Goal: Task Accomplishment & Management: Manage account settings

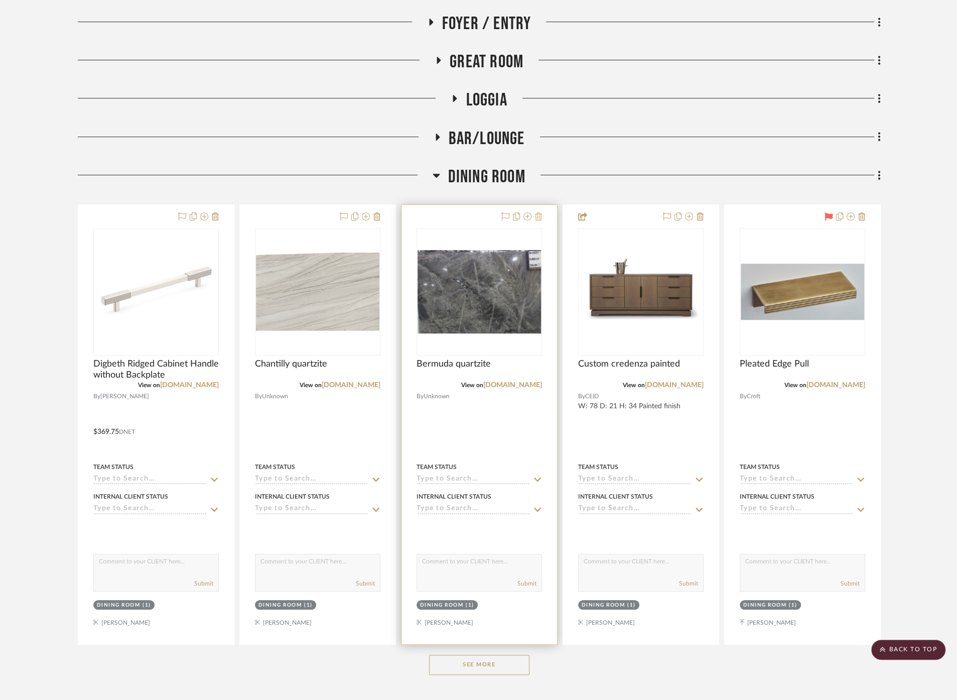
click at [538, 214] on icon at bounding box center [538, 216] width 7 height 8
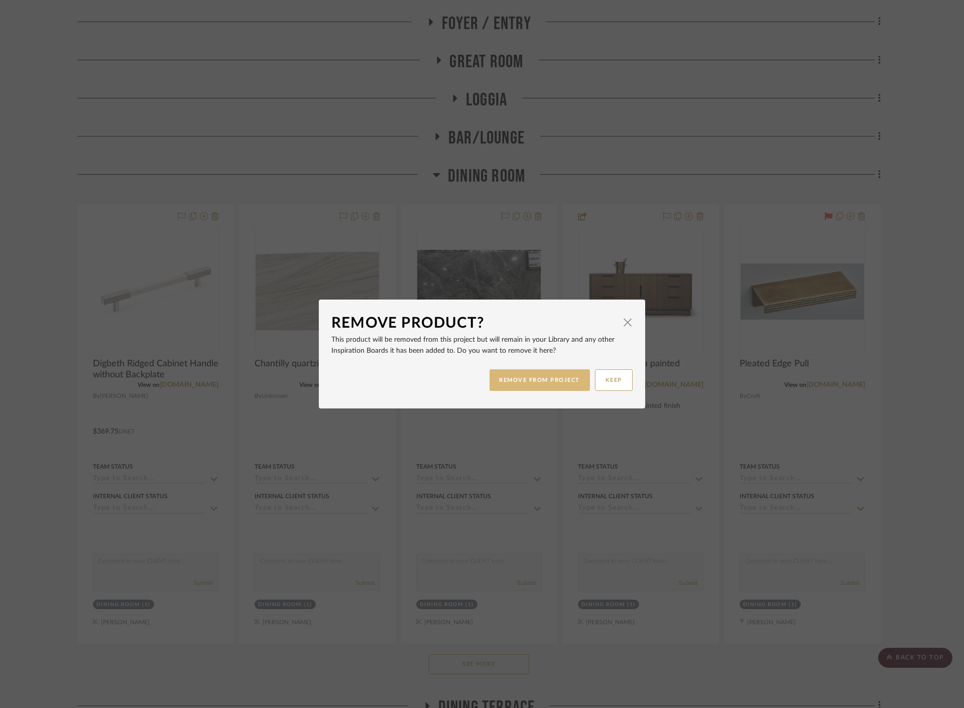
click at [525, 385] on button "REMOVE FROM PROJECT" at bounding box center [539, 380] width 101 height 22
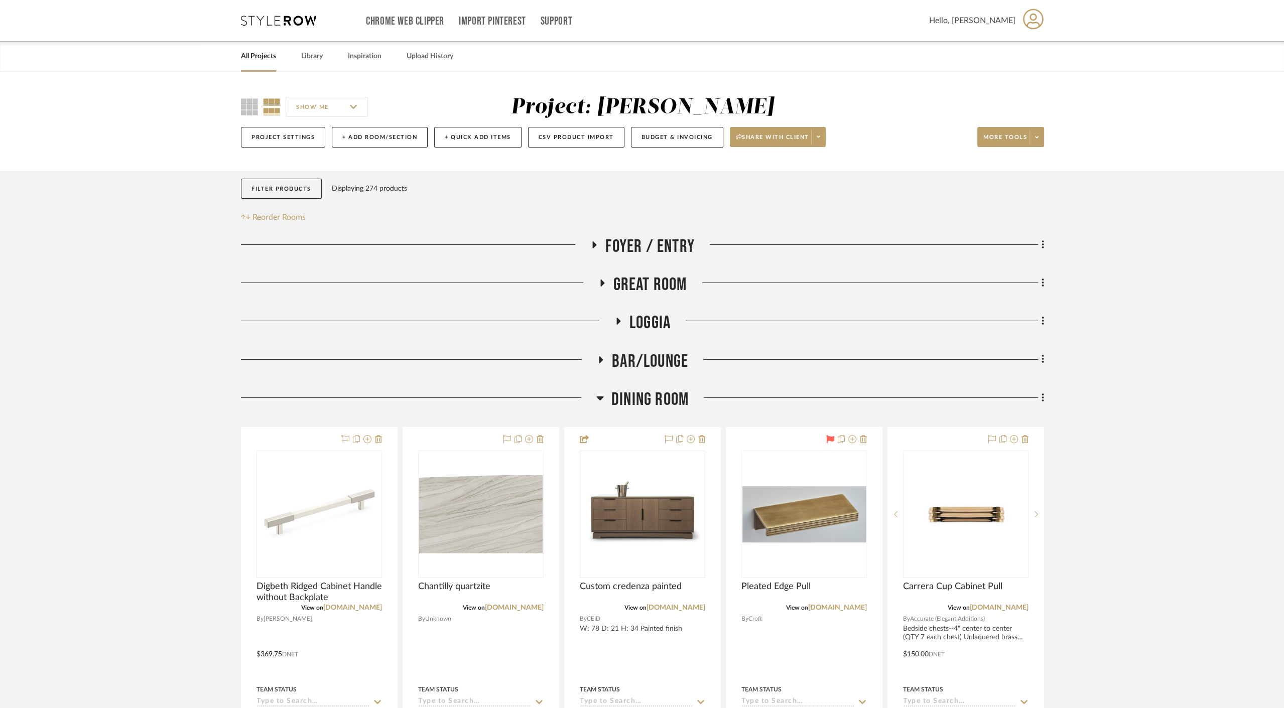
click at [276, 52] on link "All Projects" at bounding box center [258, 57] width 35 height 14
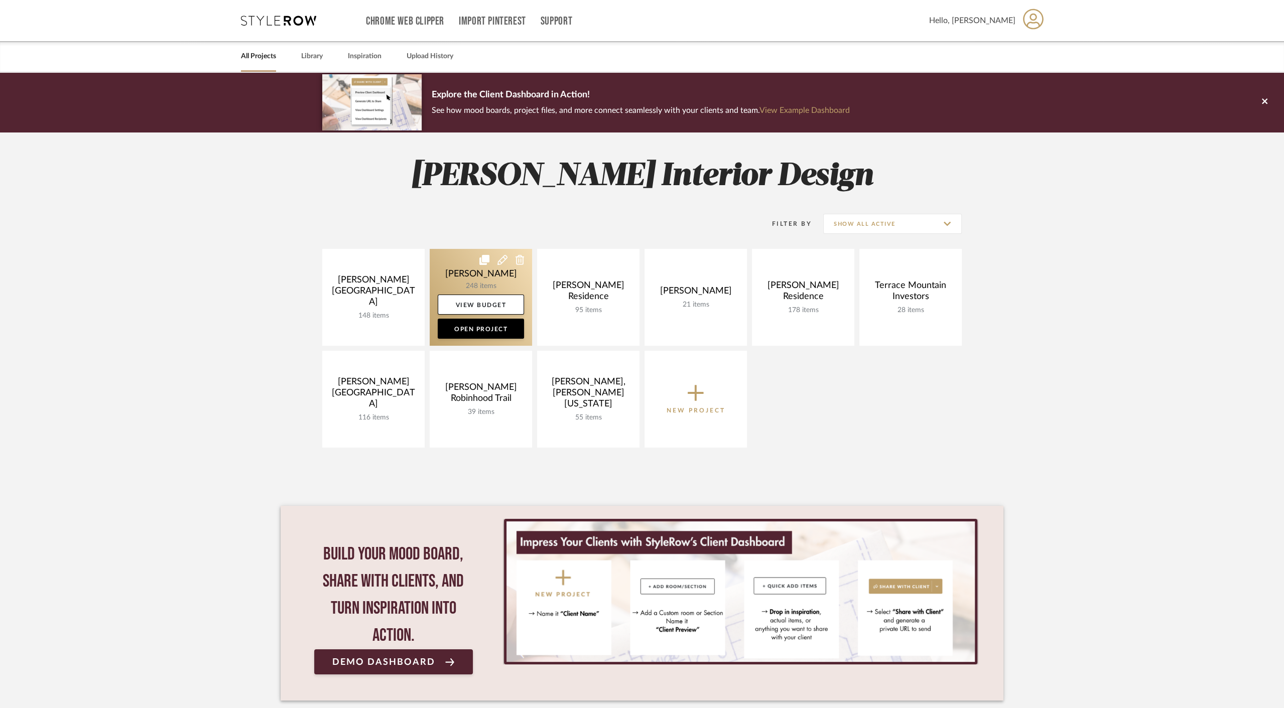
click at [462, 264] on link at bounding box center [481, 297] width 102 height 97
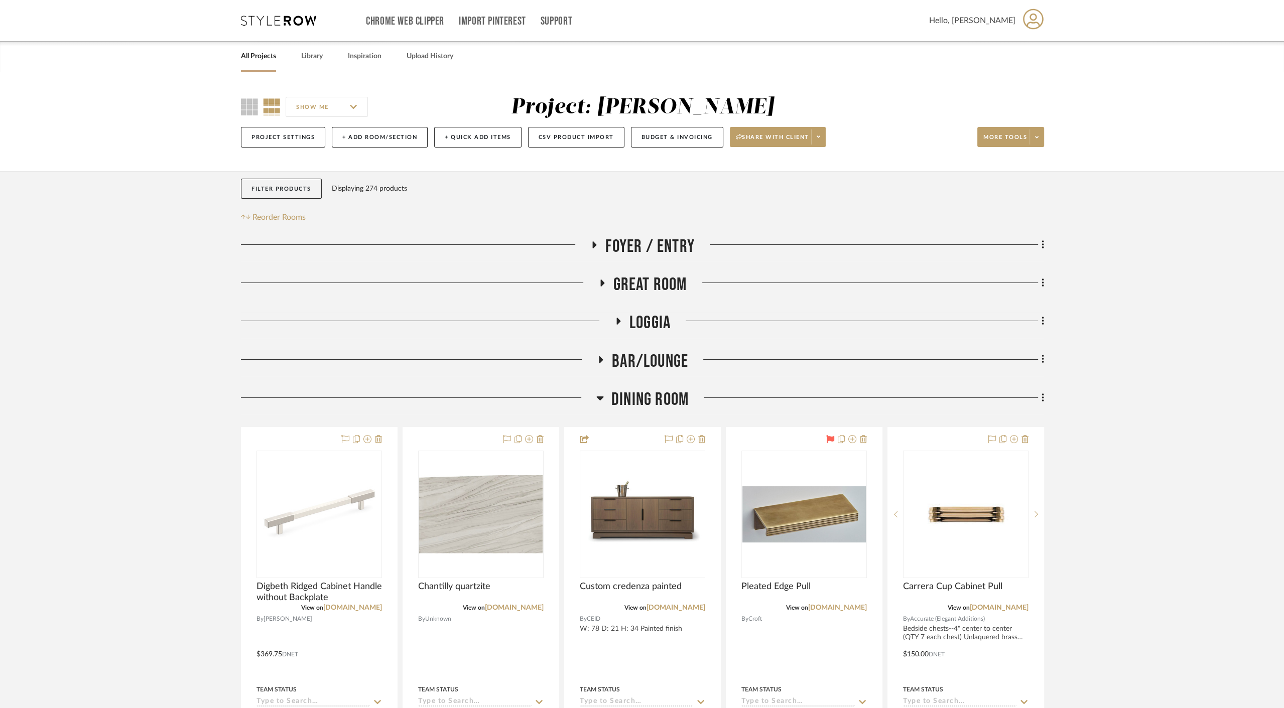
click at [255, 52] on link "All Projects" at bounding box center [258, 57] width 35 height 14
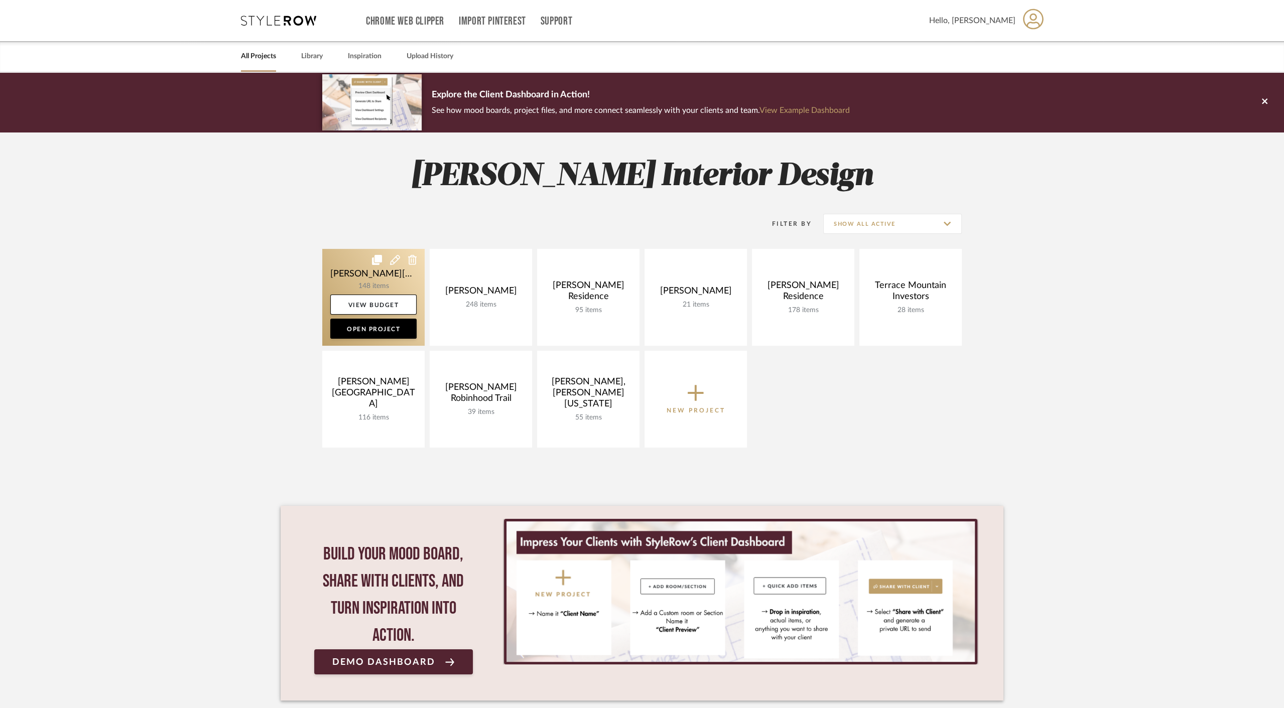
click at [350, 282] on link at bounding box center [373, 297] width 102 height 97
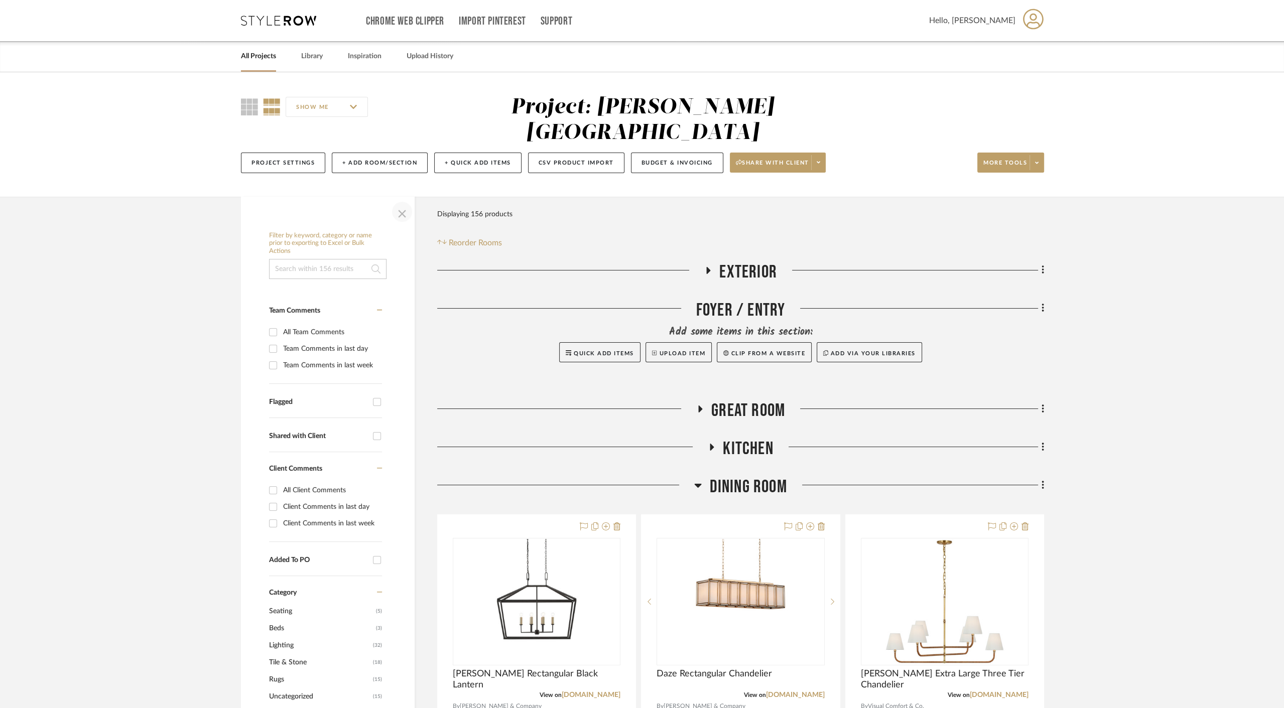
click at [396, 200] on span "button" at bounding box center [402, 212] width 24 height 24
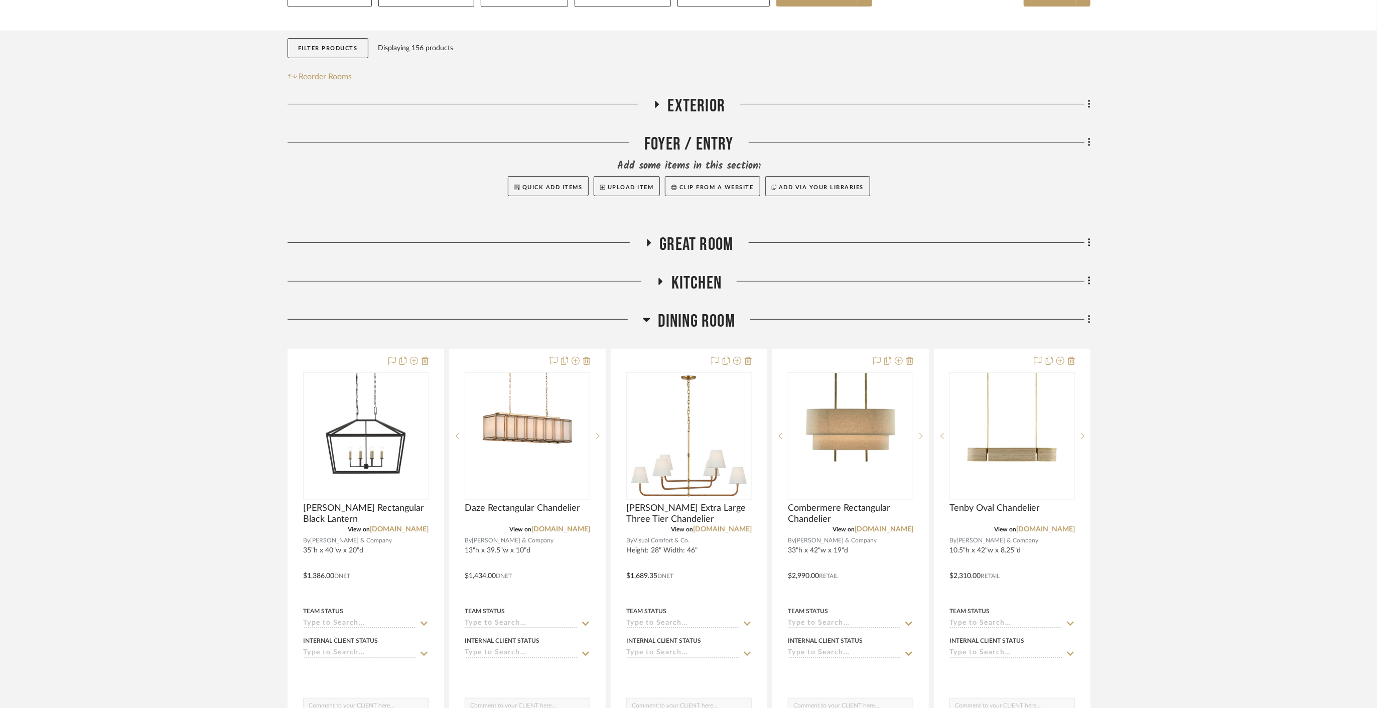
scroll to position [167, 0]
click at [588, 356] on icon at bounding box center [586, 360] width 7 height 8
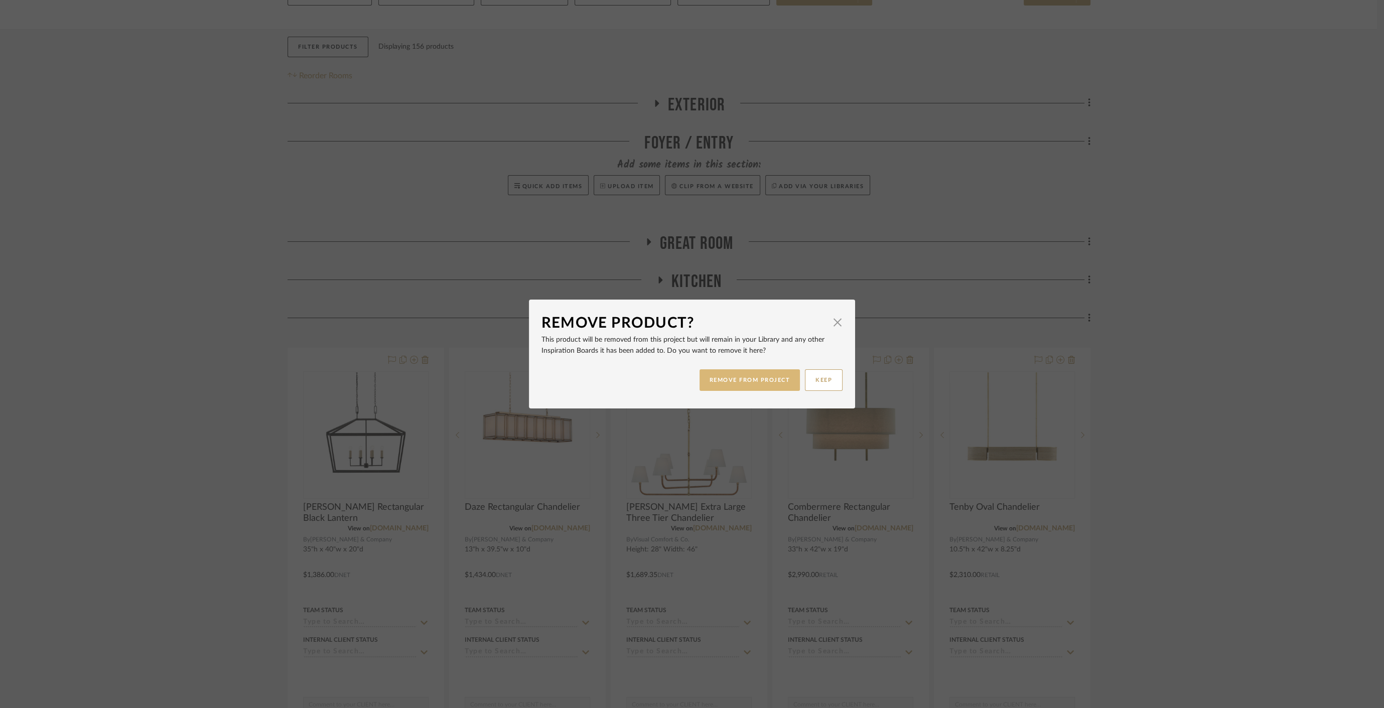
click at [749, 385] on button "REMOVE FROM PROJECT" at bounding box center [750, 380] width 101 height 22
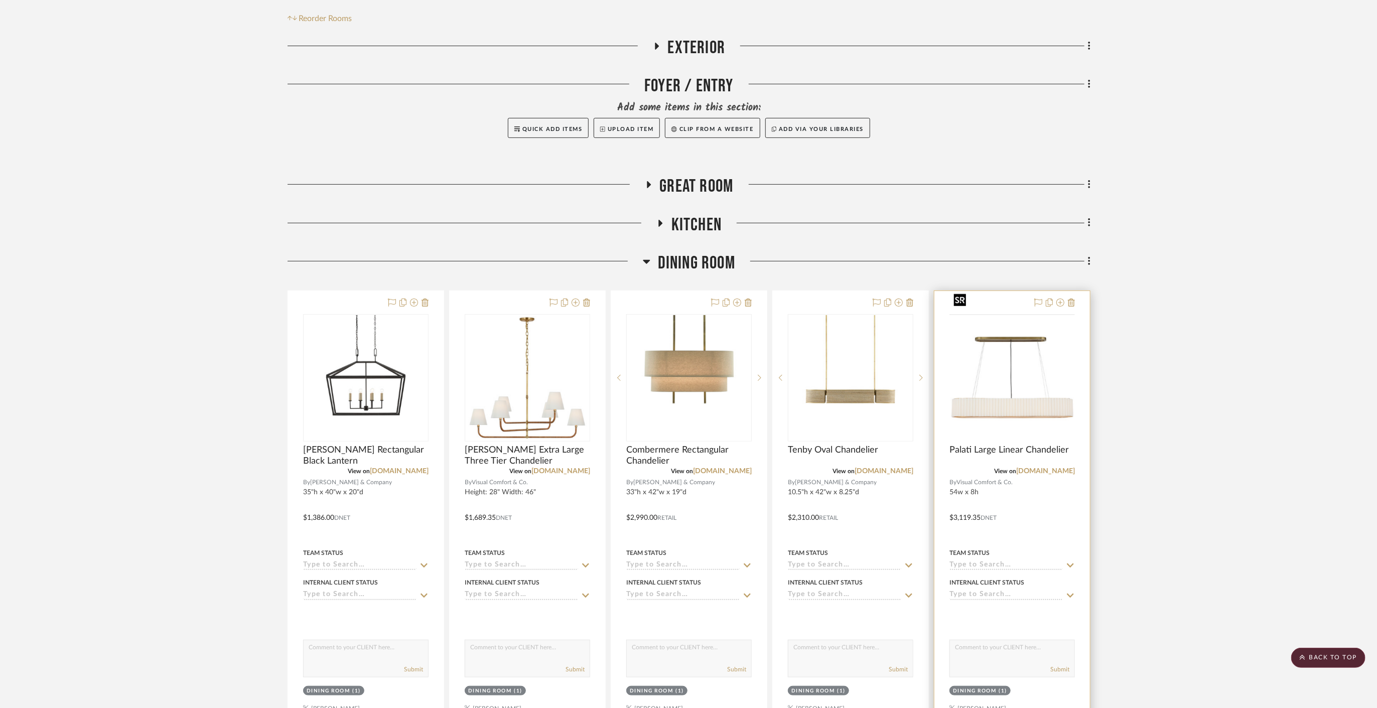
scroll to position [334, 0]
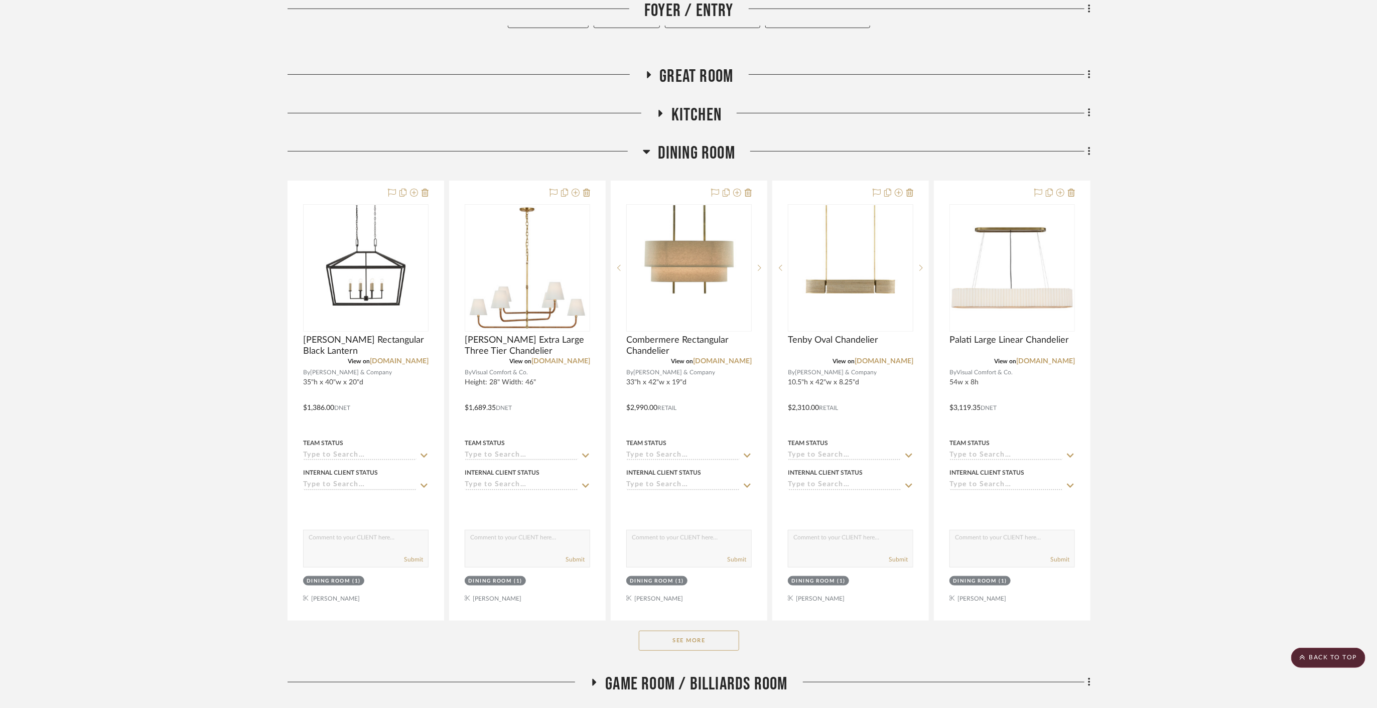
click at [685, 631] on button "See More" at bounding box center [689, 641] width 100 height 20
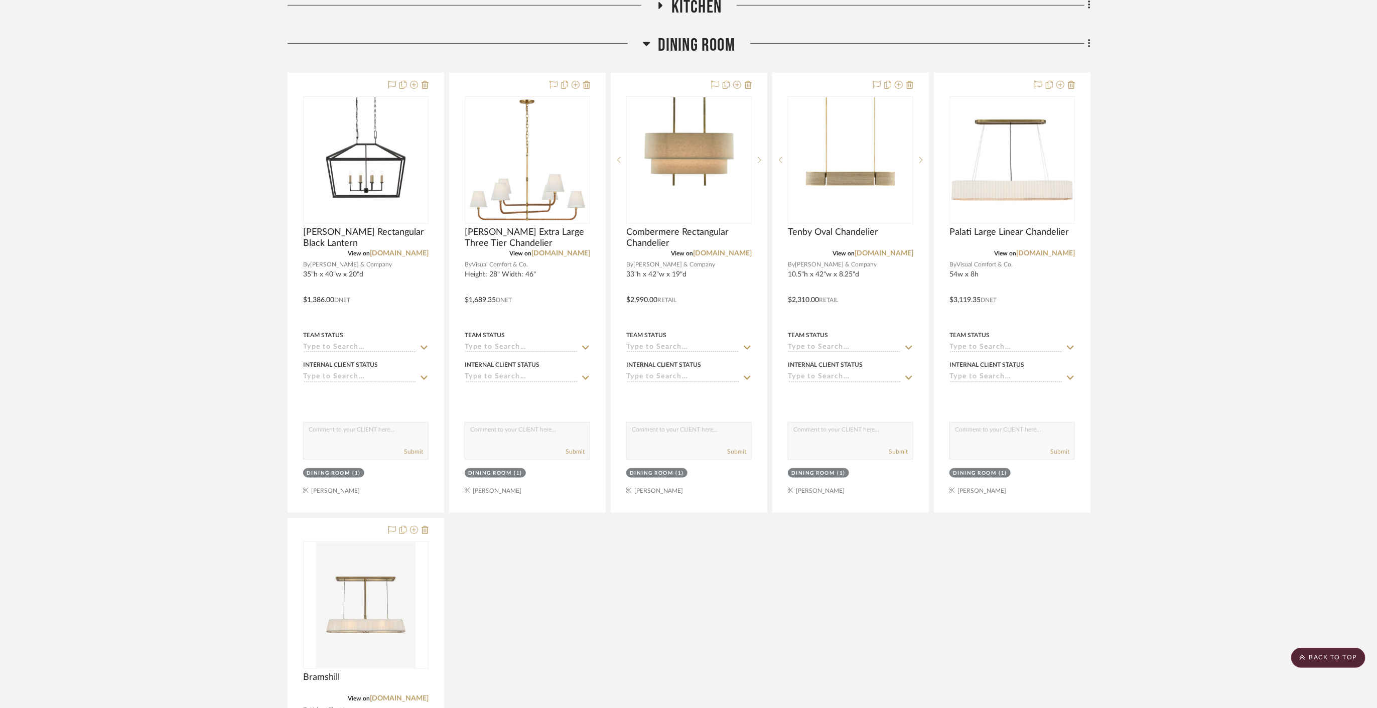
scroll to position [390, 0]
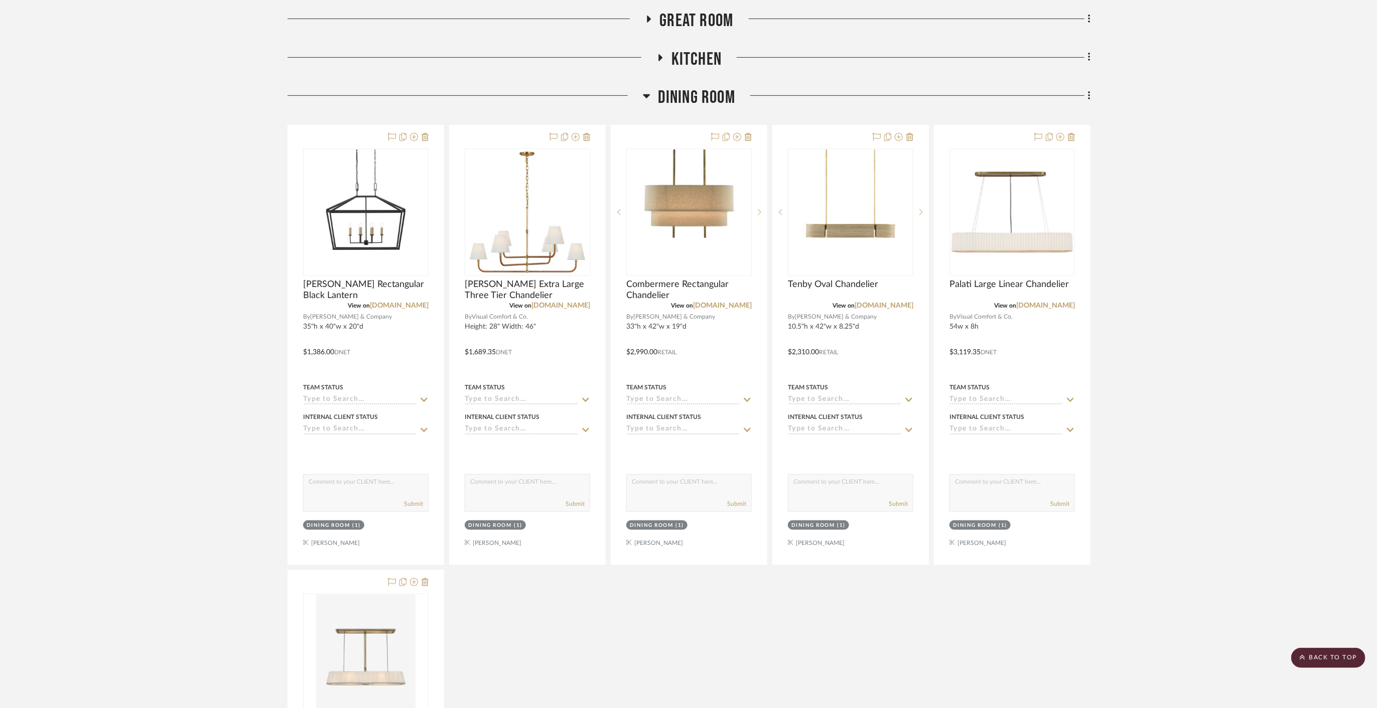
click at [671, 87] on span "Dining Room" at bounding box center [696, 98] width 77 height 22
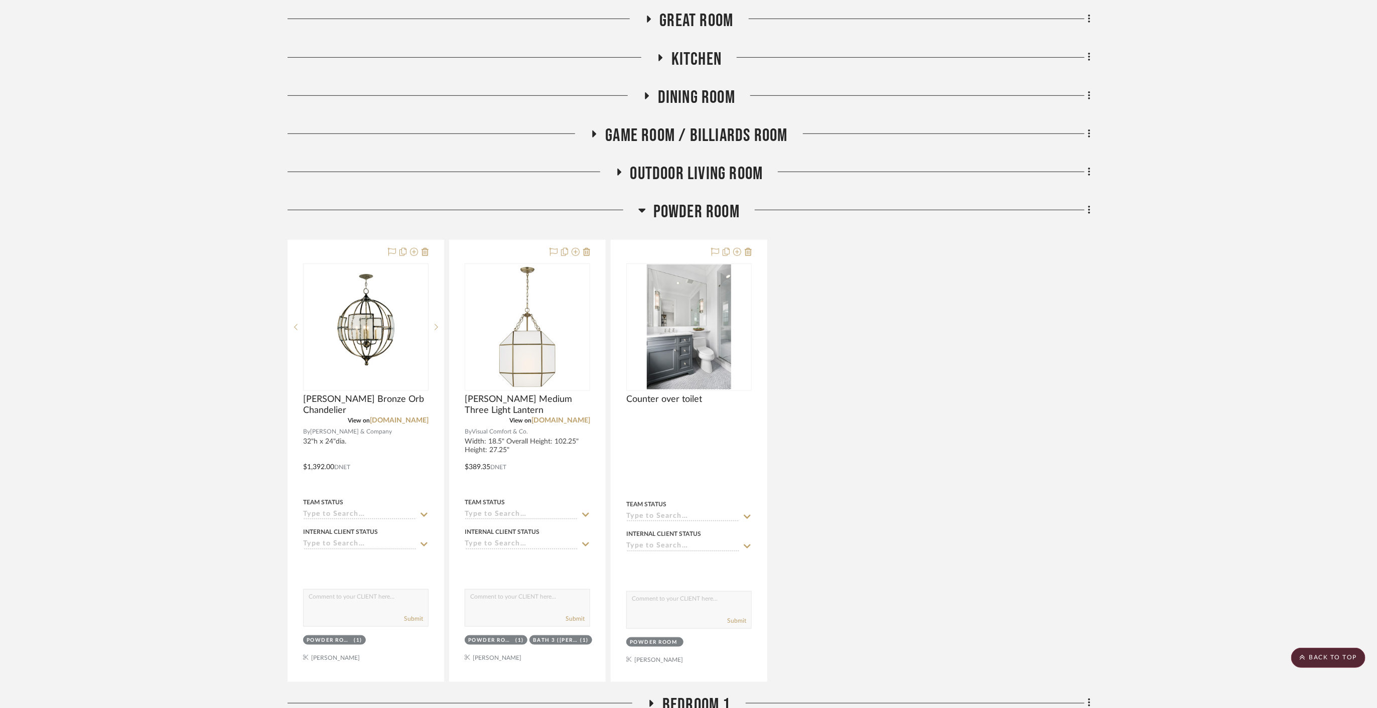
click at [728, 163] on span "Outdoor living room" at bounding box center [696, 174] width 133 height 22
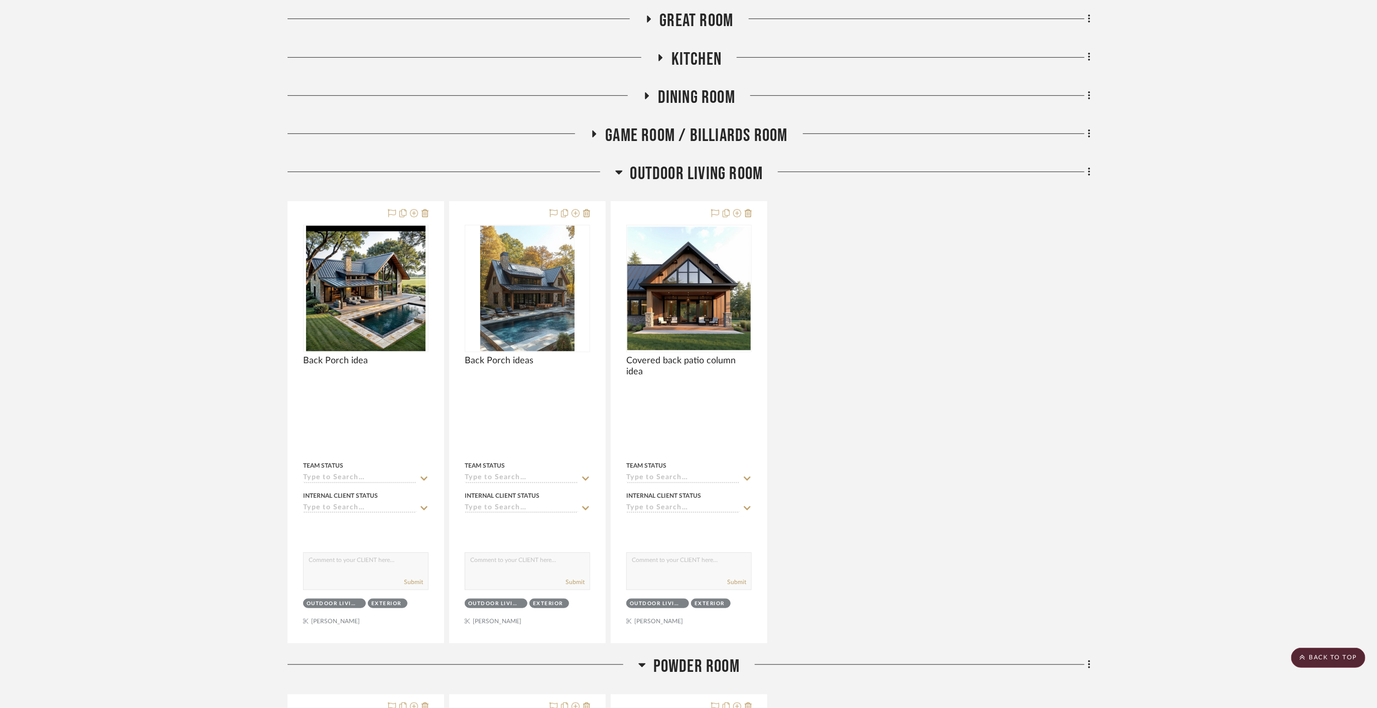
click at [728, 163] on span "Outdoor living room" at bounding box center [696, 174] width 133 height 22
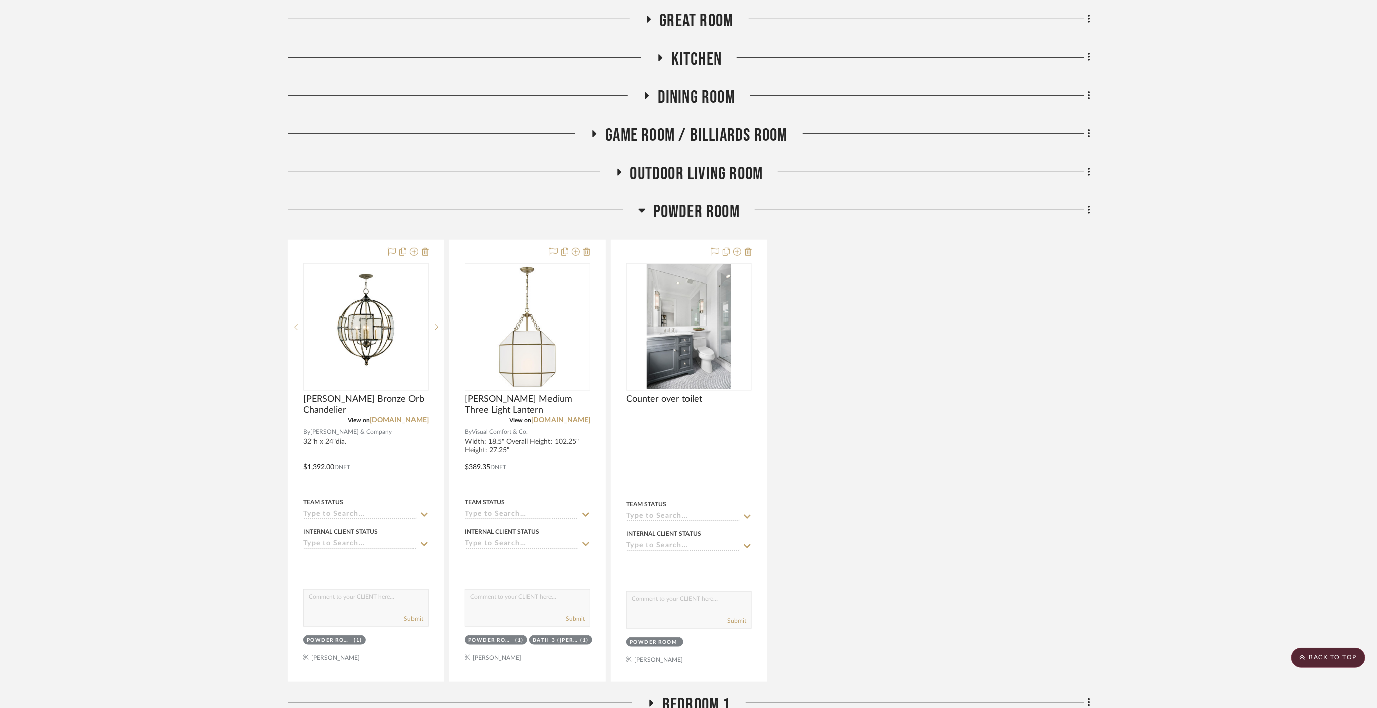
click at [722, 201] on span "Powder Room" at bounding box center [697, 212] width 86 height 22
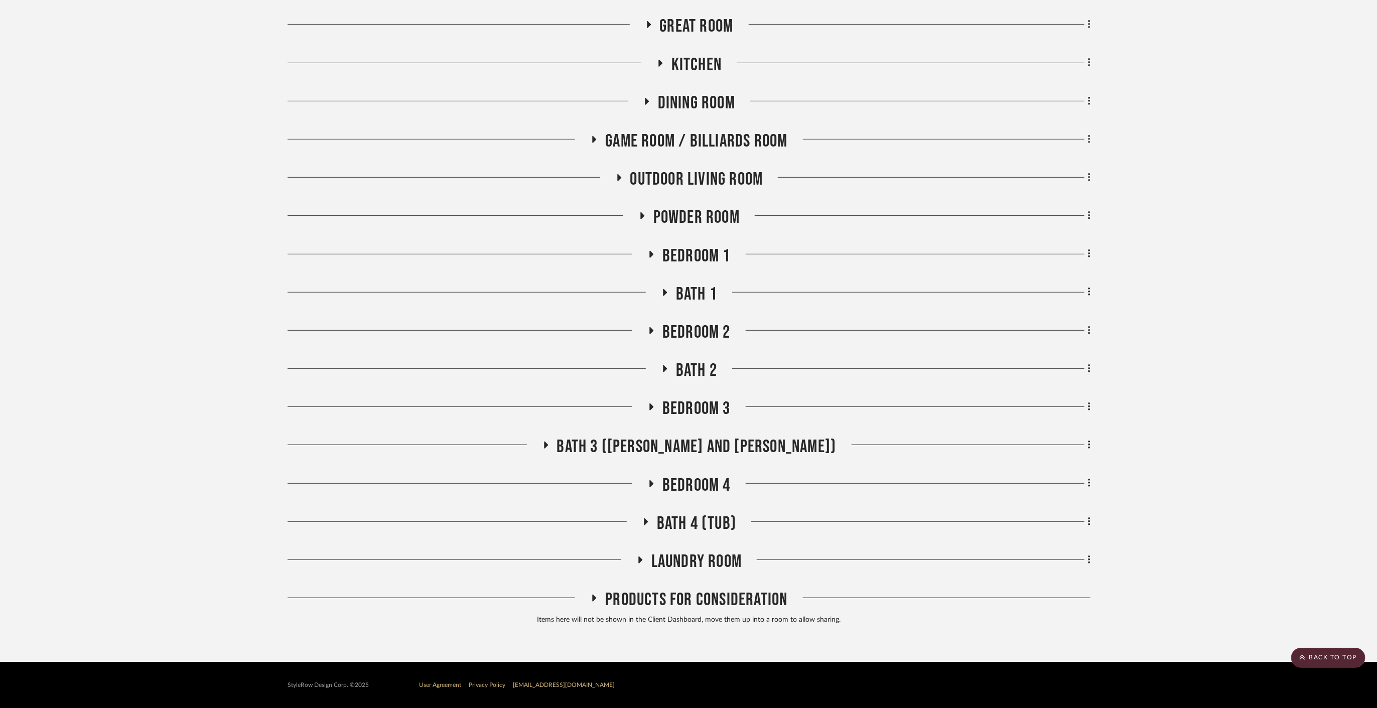
scroll to position [358, 0]
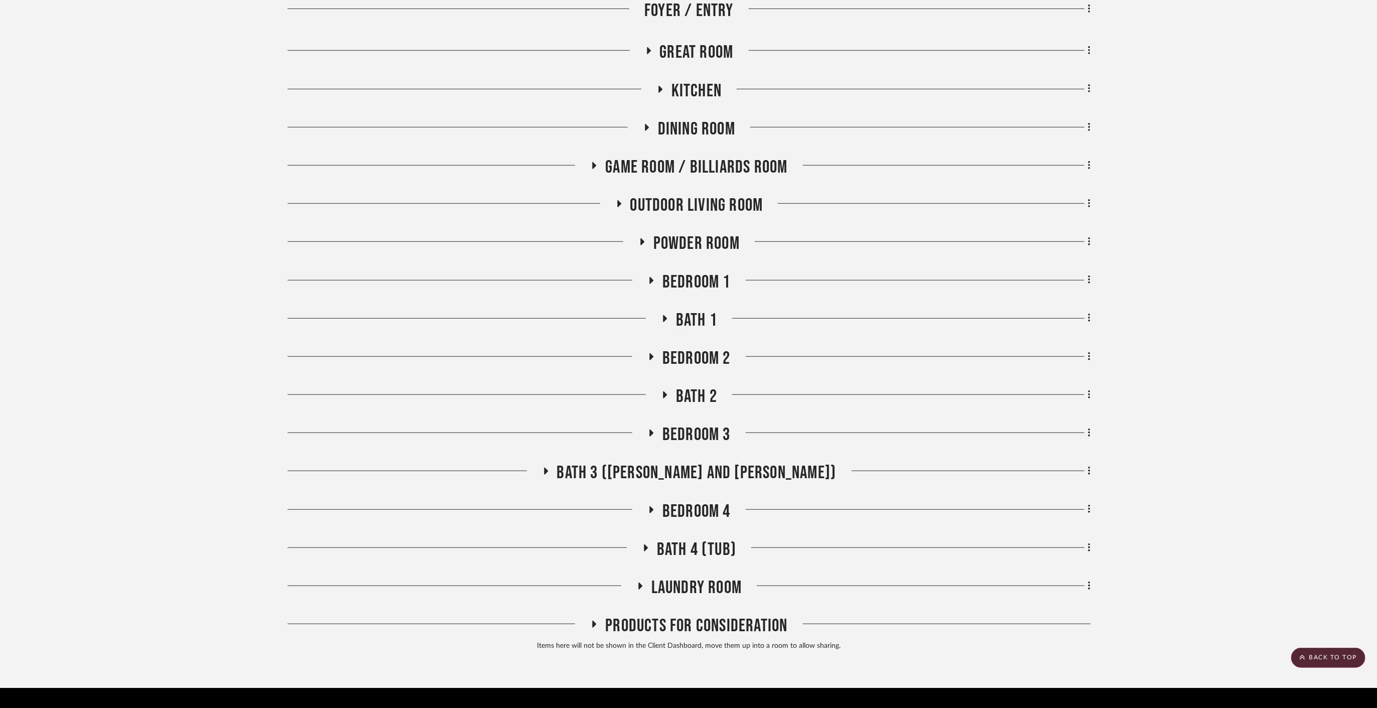
click at [705, 233] on div "Powder Room" at bounding box center [689, 246] width 803 height 26
click at [702, 272] on span "Bedroom 1" at bounding box center [697, 283] width 68 height 22
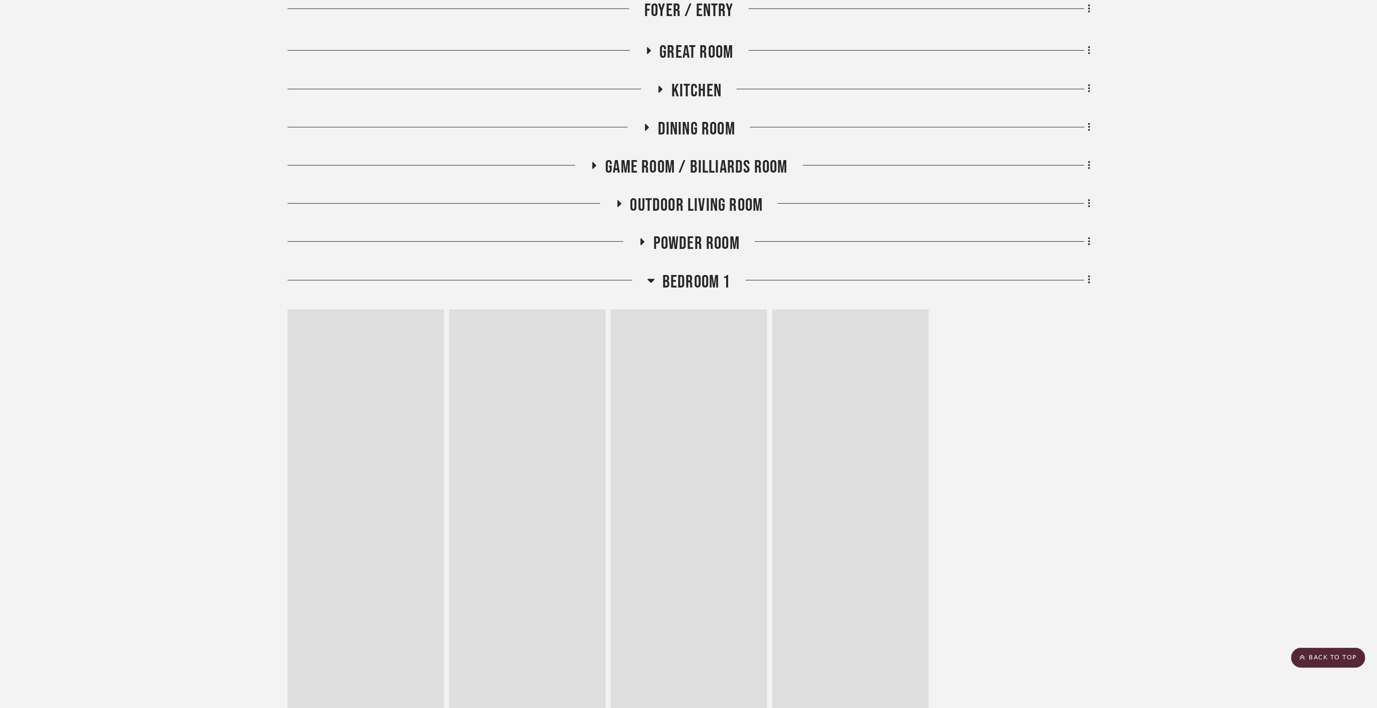
scroll to position [390, 0]
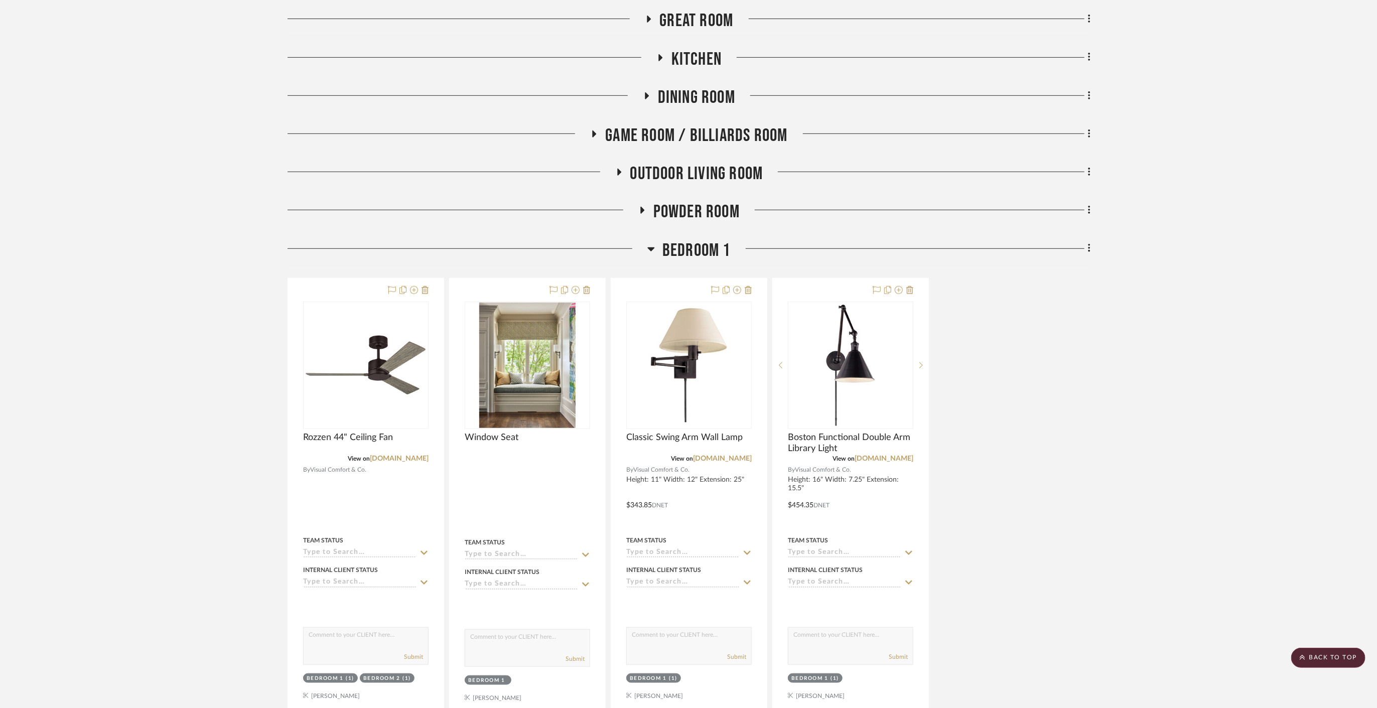
click at [706, 240] on span "Bedroom 1" at bounding box center [697, 251] width 68 height 22
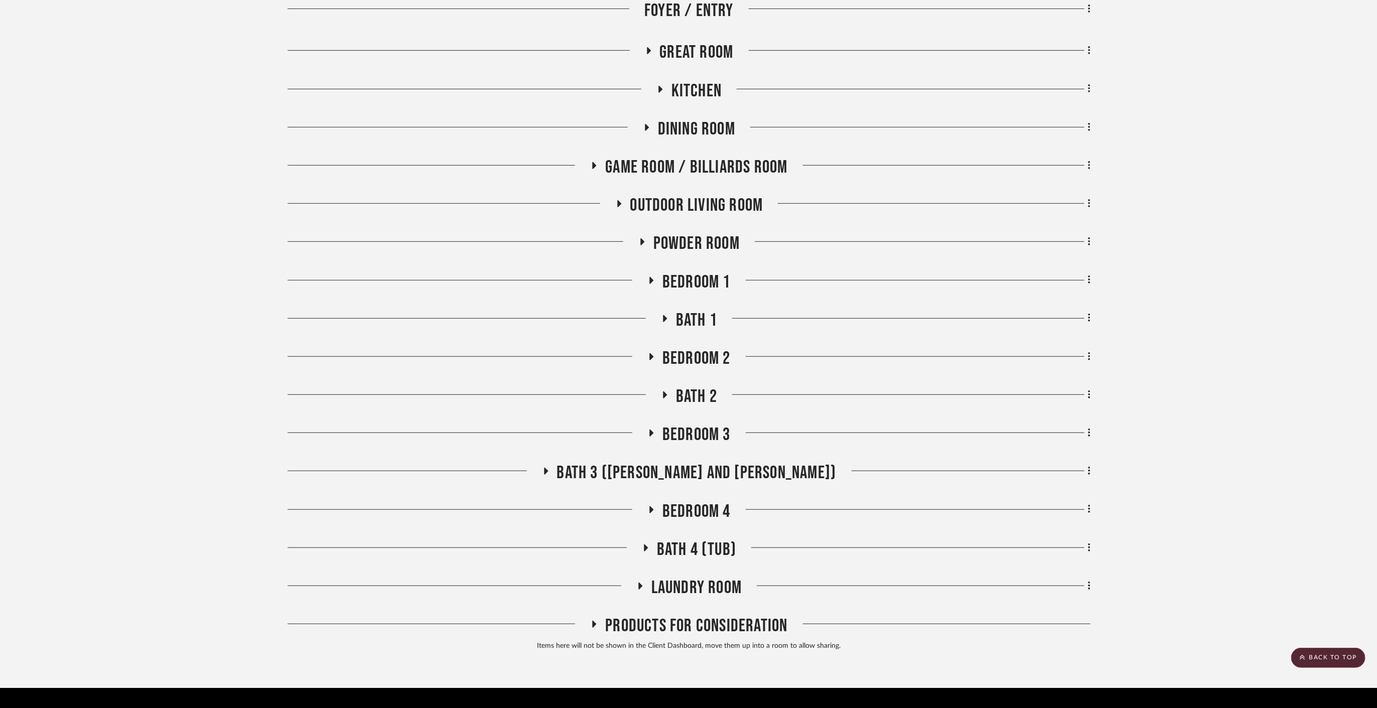
click at [701, 310] on div "Bath 1" at bounding box center [689, 323] width 803 height 26
click at [706, 310] on span "Bath 1" at bounding box center [696, 321] width 41 height 22
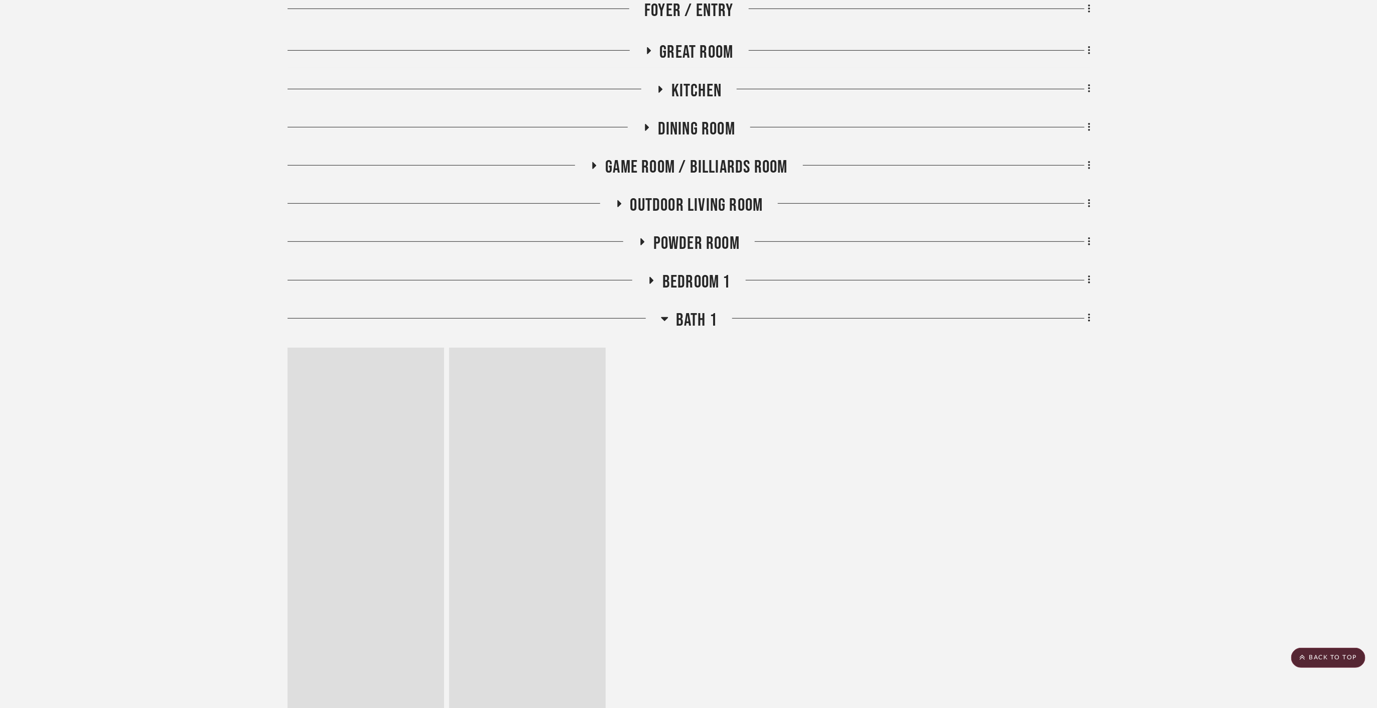
scroll to position [390, 0]
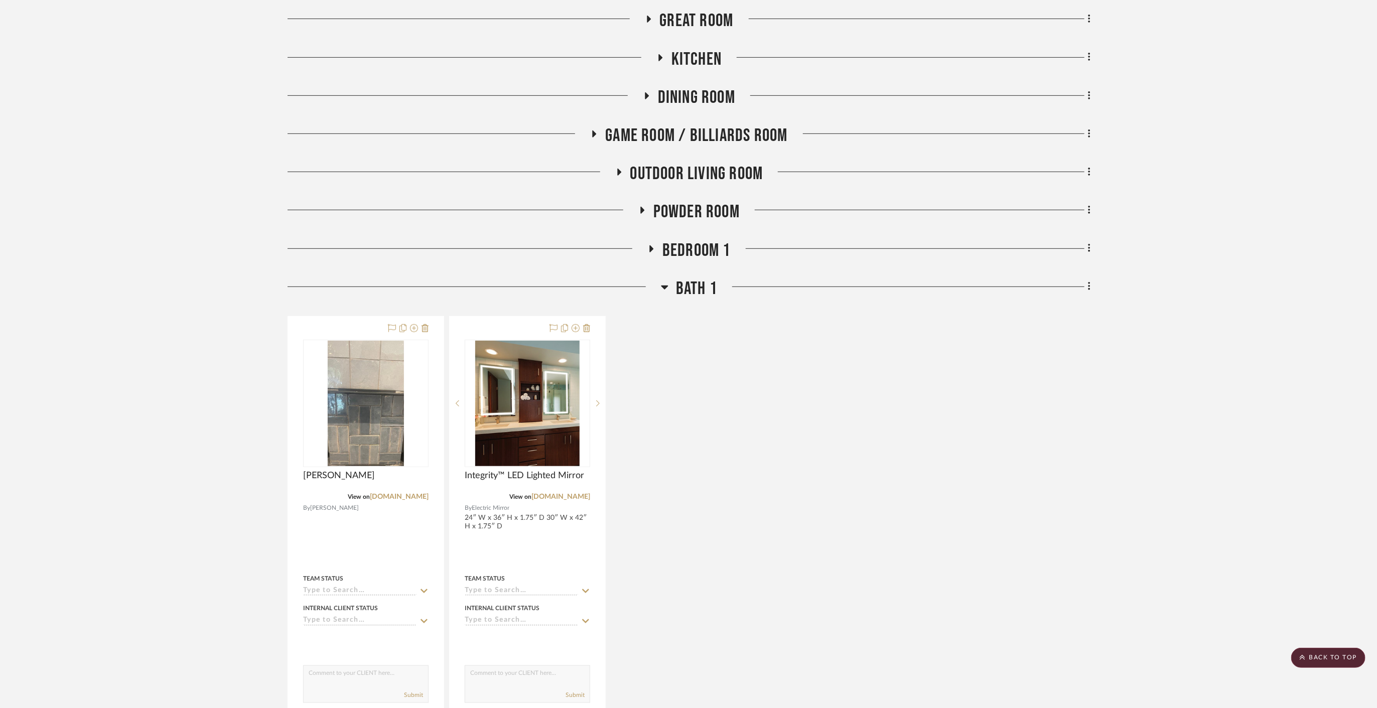
click at [705, 278] on span "Bath 1" at bounding box center [696, 289] width 41 height 22
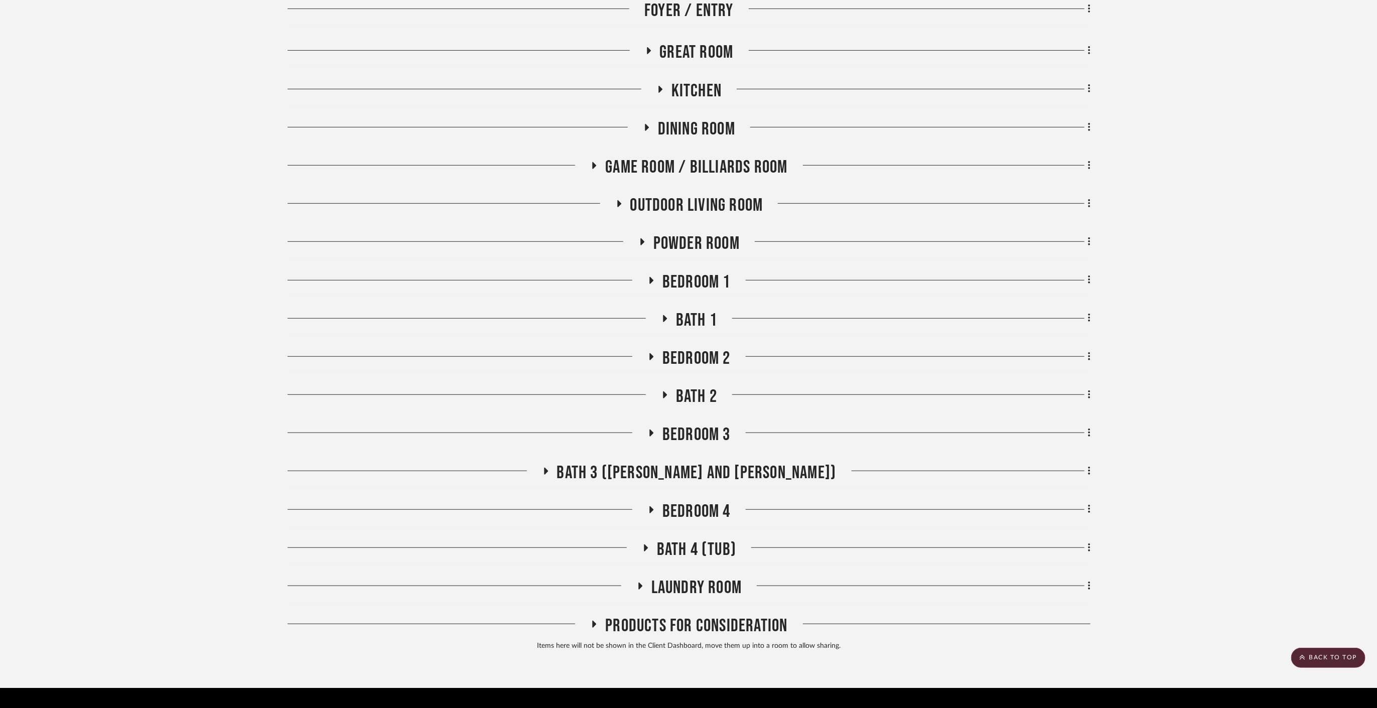
click at [692, 348] on span "Bedroom 2" at bounding box center [697, 359] width 68 height 22
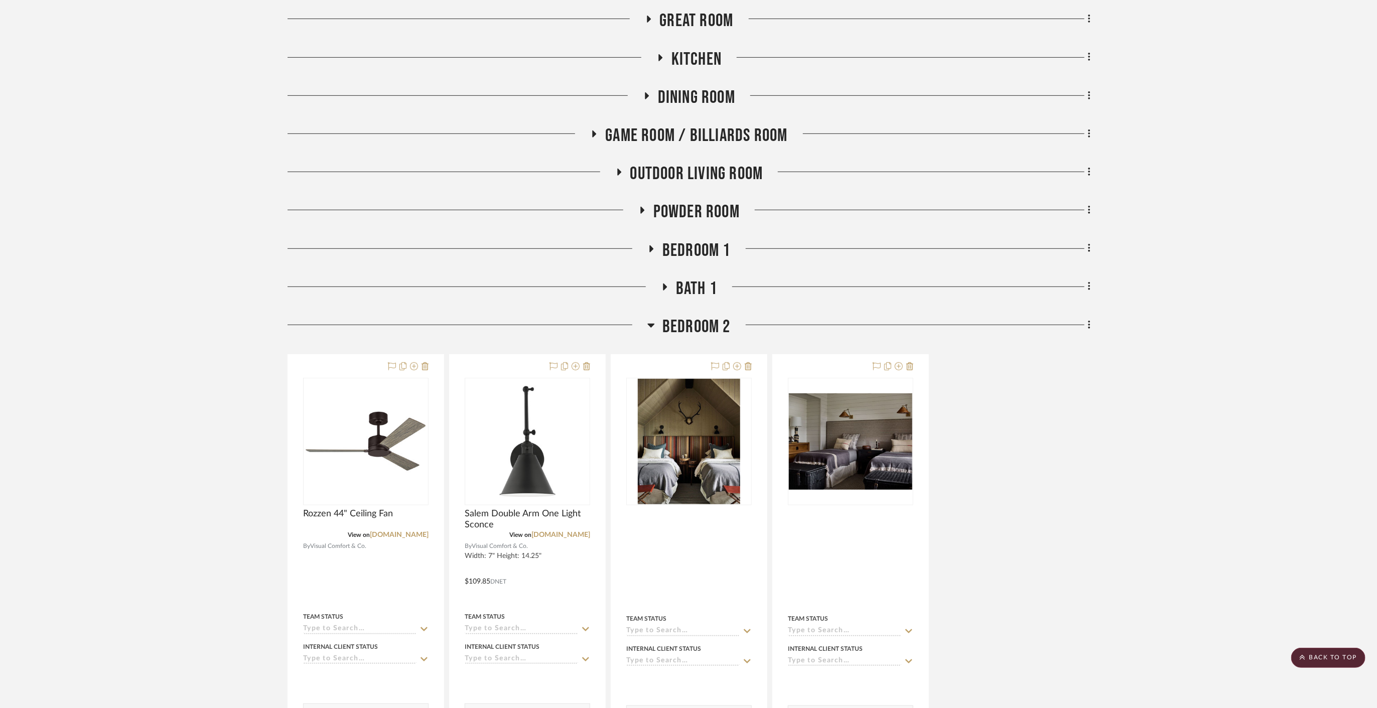
click at [693, 316] on span "Bedroom 2" at bounding box center [697, 327] width 68 height 22
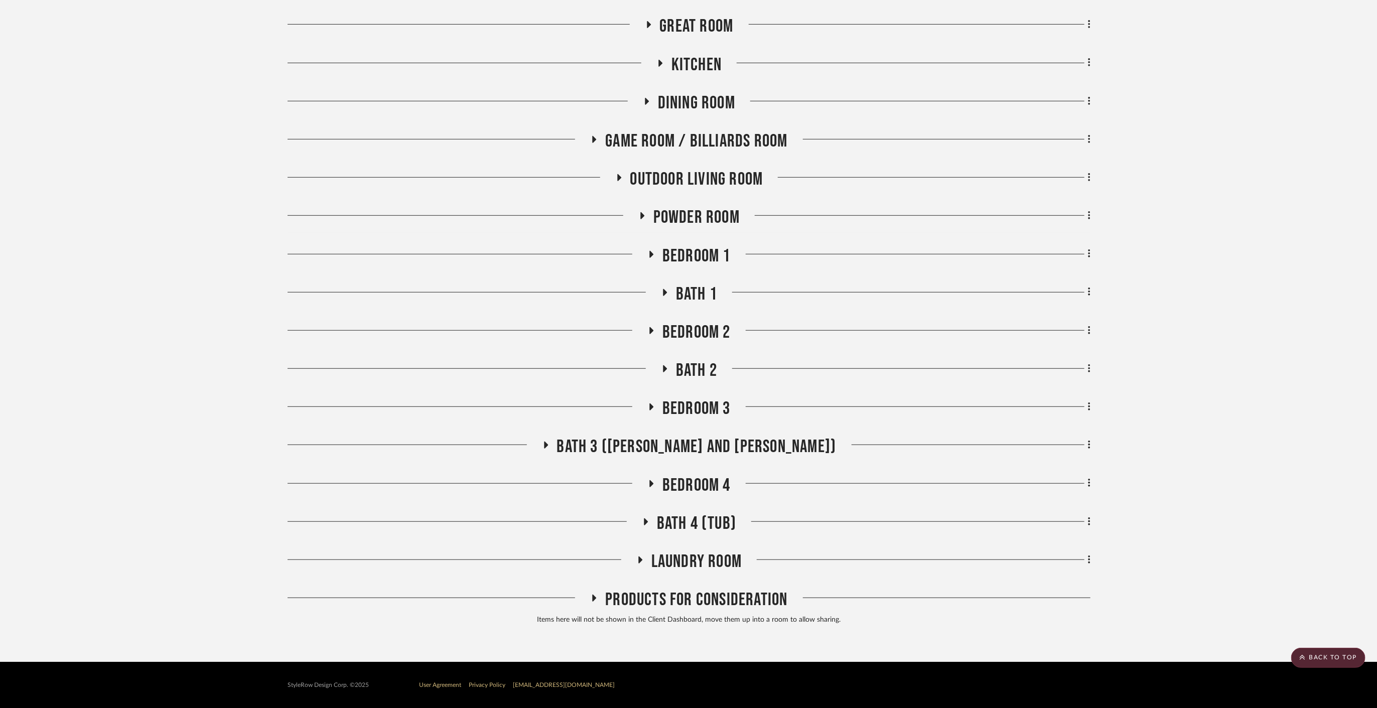
scroll to position [358, 0]
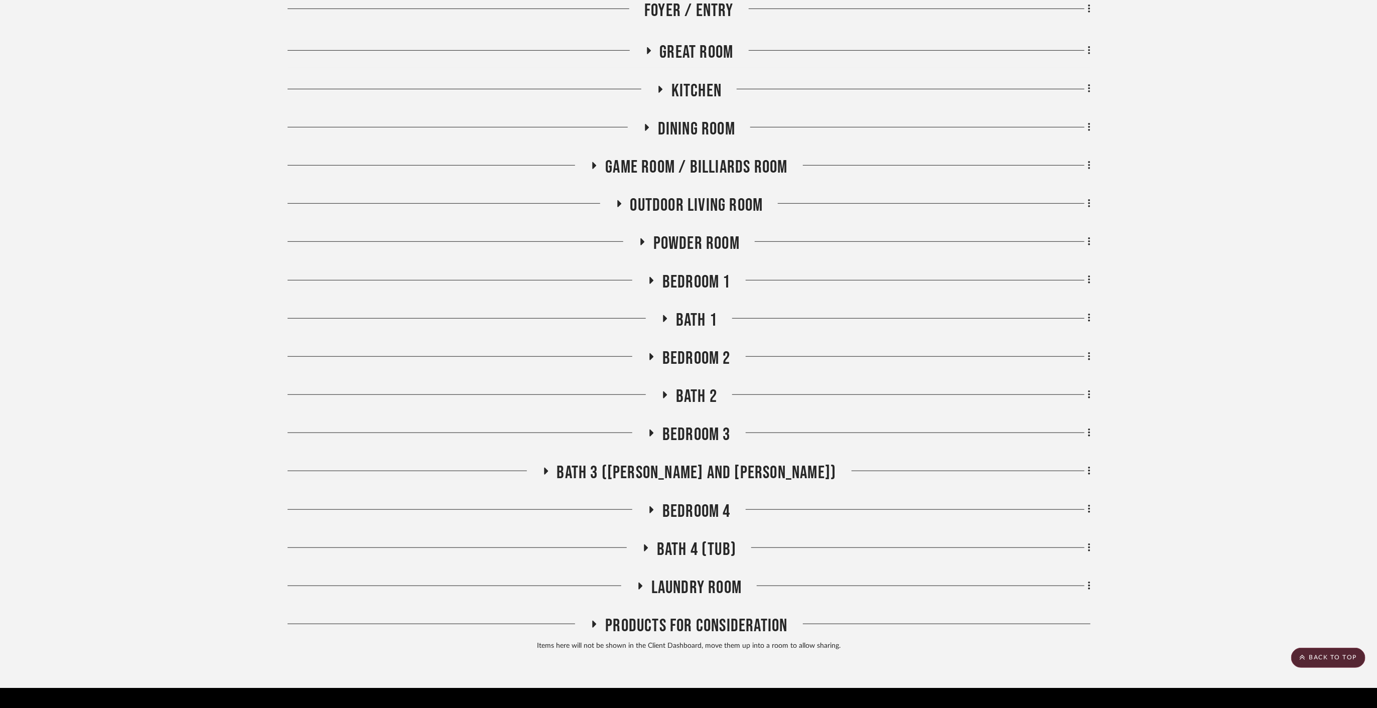
click at [702, 424] on span "Bedroom 3" at bounding box center [697, 435] width 68 height 22
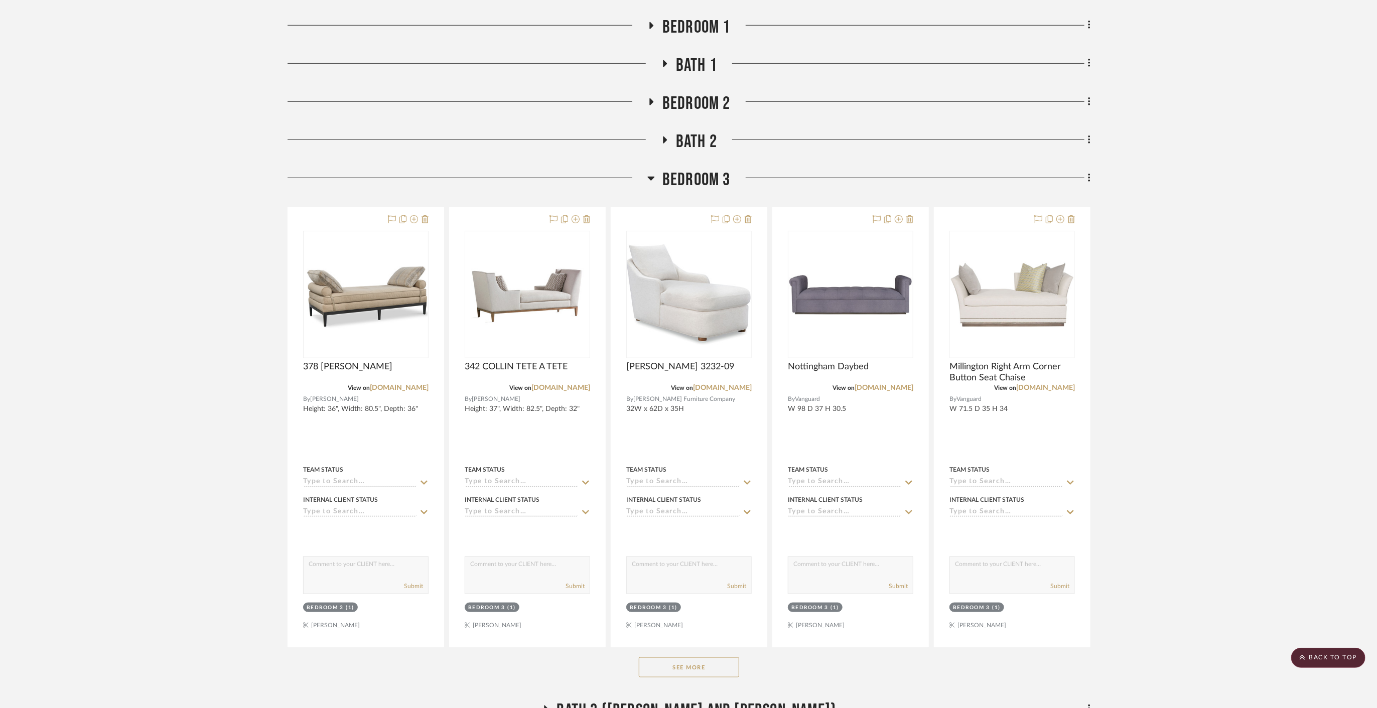
scroll to position [836, 0]
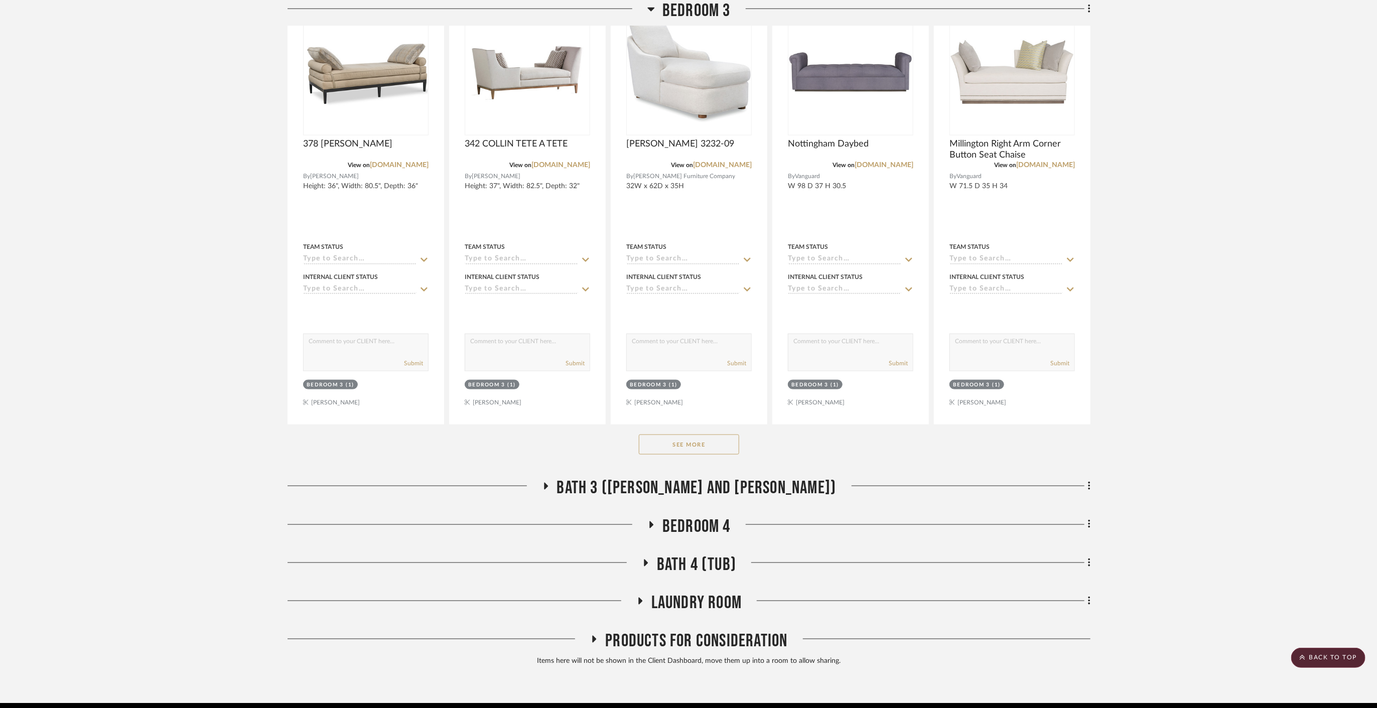
click at [704, 435] on button "See More" at bounding box center [689, 445] width 100 height 20
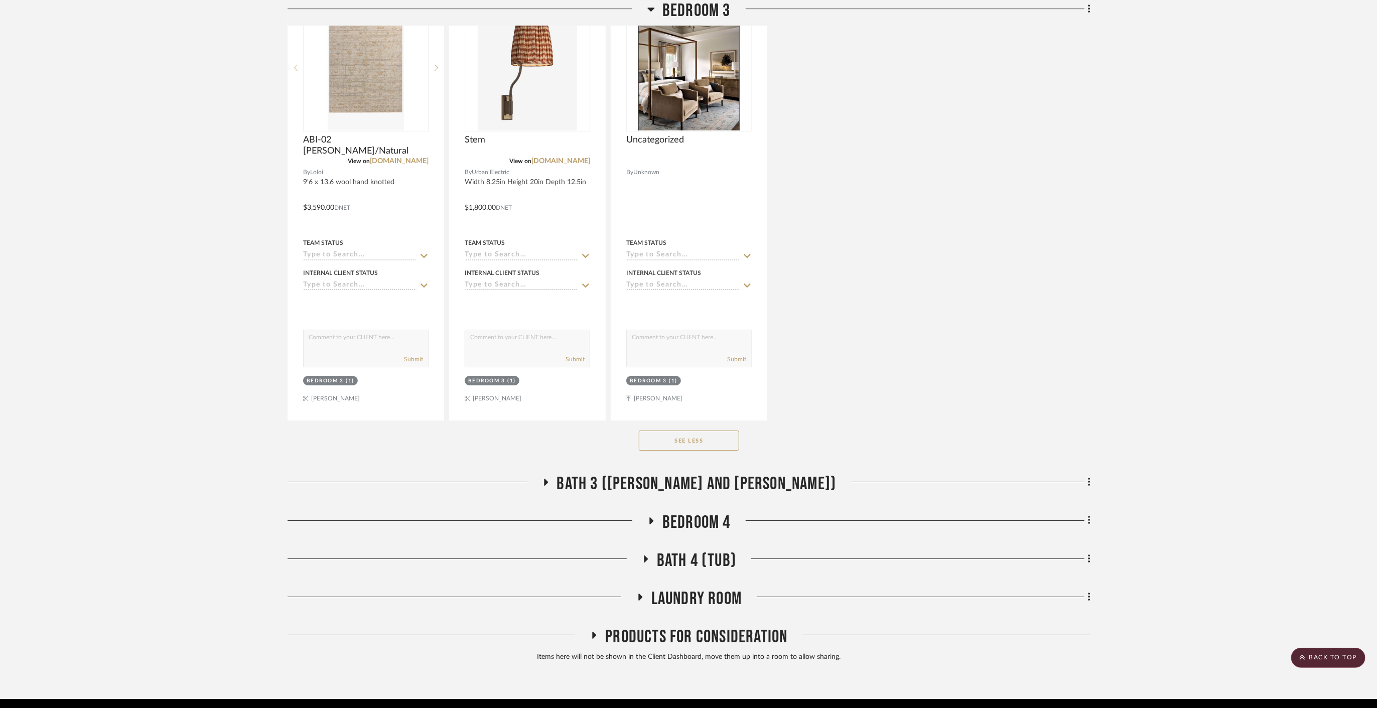
click at [724, 473] on span "Bath 3 ([PERSON_NAME] and [PERSON_NAME])" at bounding box center [697, 484] width 280 height 22
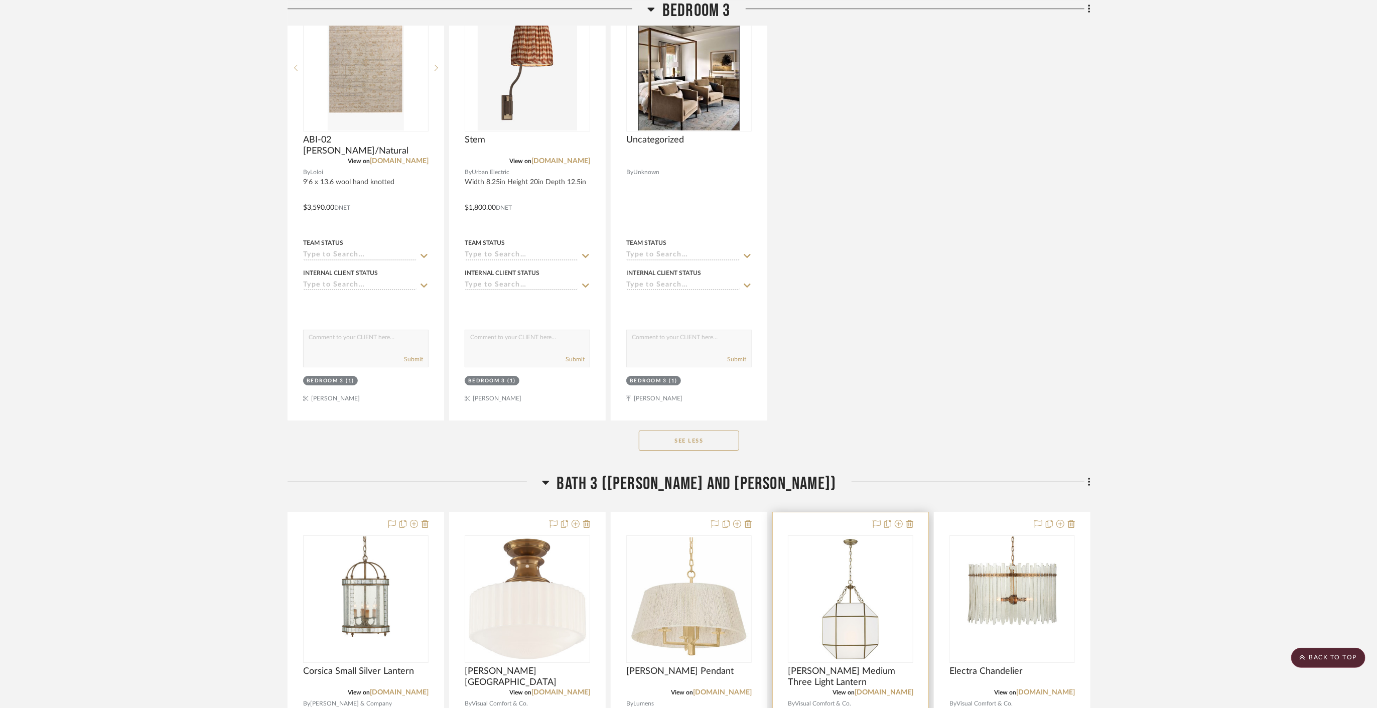
scroll to position [2844, 0]
